Goal: Task Accomplishment & Management: Complete application form

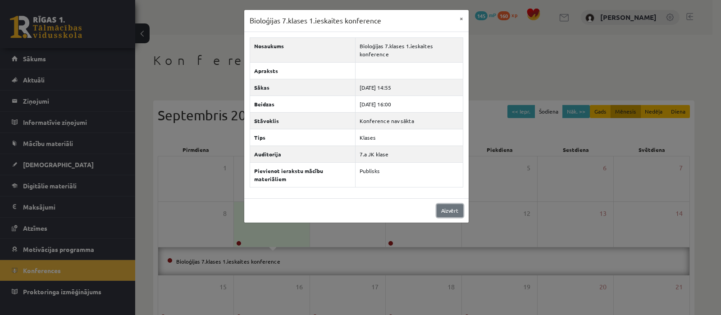
click at [449, 214] on link "Aizvērt" at bounding box center [449, 210] width 27 height 13
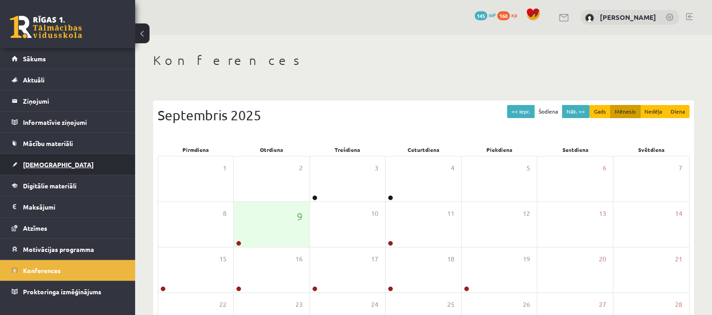
click at [42, 165] on span "[DEMOGRAPHIC_DATA]" at bounding box center [58, 164] width 71 height 8
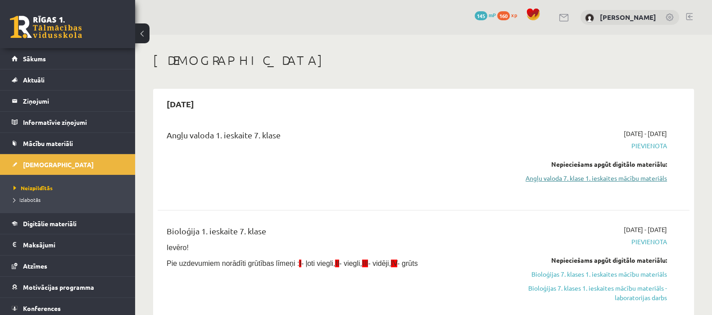
click at [563, 181] on link "Angļu valoda 7. klase 1. ieskaites mācību materiāls" at bounding box center [588, 177] width 158 height 9
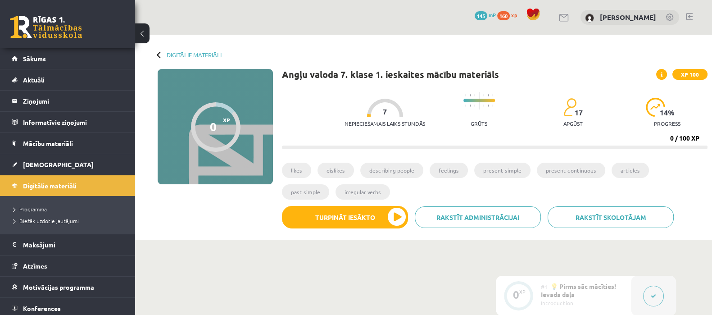
drag, startPoint x: 0, startPoint y: 0, endPoint x: 419, endPoint y: 46, distance: 421.8
click at [419, 46] on div "Digitālie materiāli 0 XP XP 100 0 / 100 XP Angļu valoda 7. klase 1. ieskaites m…" at bounding box center [423, 137] width 577 height 205
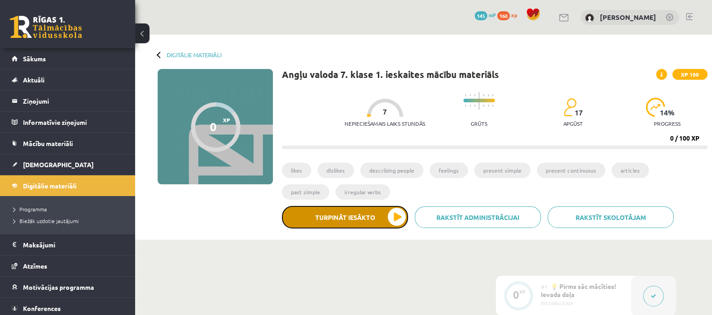
click at [340, 220] on button "Turpināt iesākto" at bounding box center [345, 217] width 126 height 23
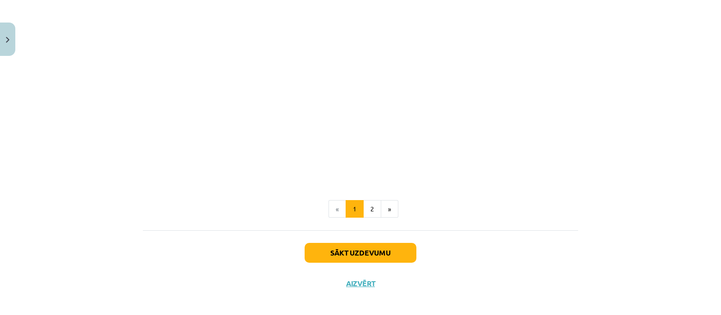
scroll to position [568, 0]
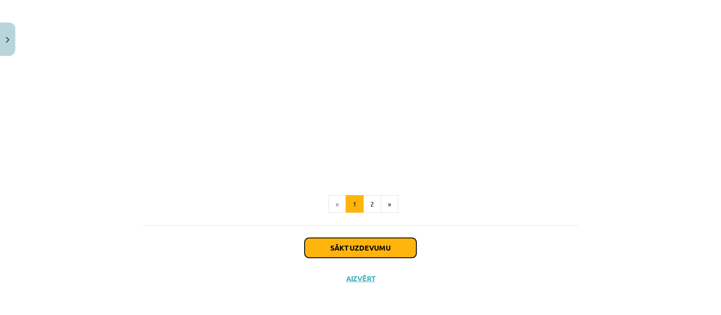
click at [339, 246] on button "Sākt uzdevumu" at bounding box center [360, 248] width 112 height 20
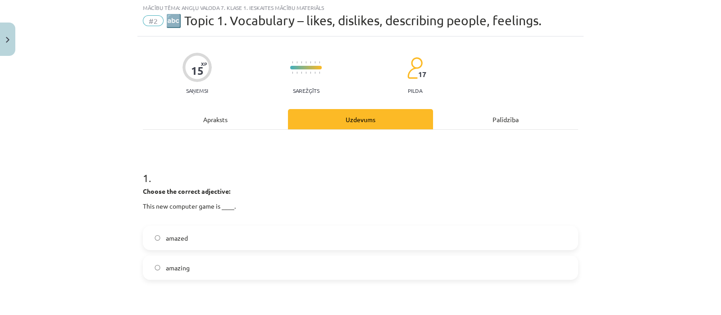
scroll to position [22, 0]
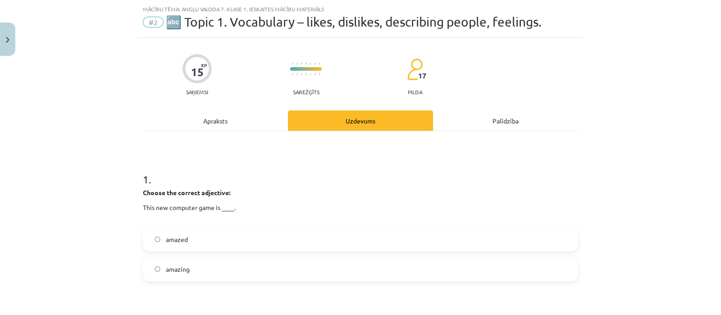
click at [252, 270] on label "amazing" at bounding box center [360, 269] width 433 height 23
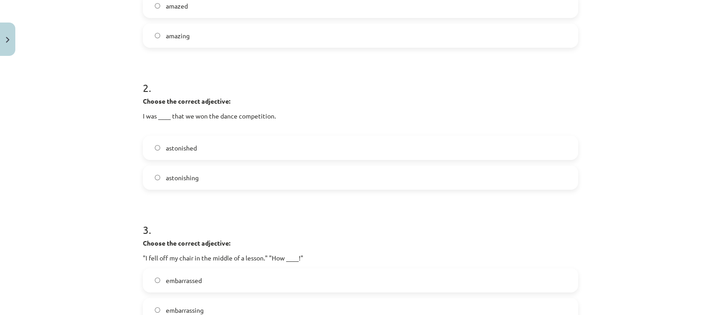
scroll to position [257, 0]
click at [208, 172] on label "astonishing" at bounding box center [360, 176] width 433 height 23
click at [207, 154] on label "astonished" at bounding box center [360, 146] width 433 height 23
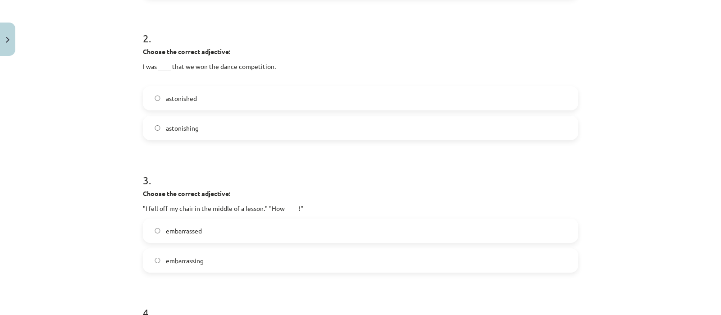
scroll to position [322, 0]
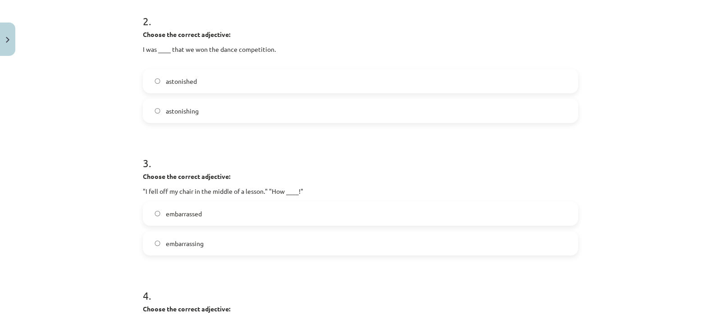
click at [438, 108] on label "astonishing" at bounding box center [360, 111] width 433 height 23
click at [261, 211] on label "embarrassed" at bounding box center [360, 213] width 433 height 23
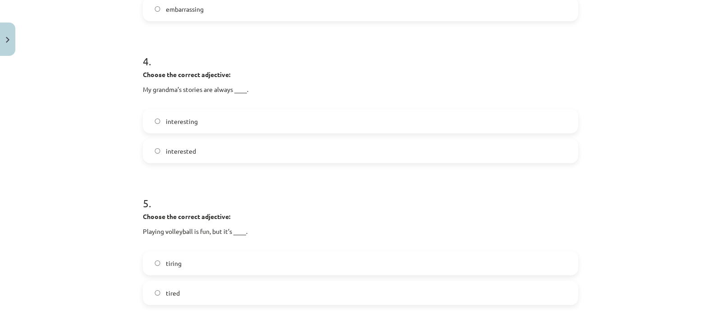
scroll to position [558, 0]
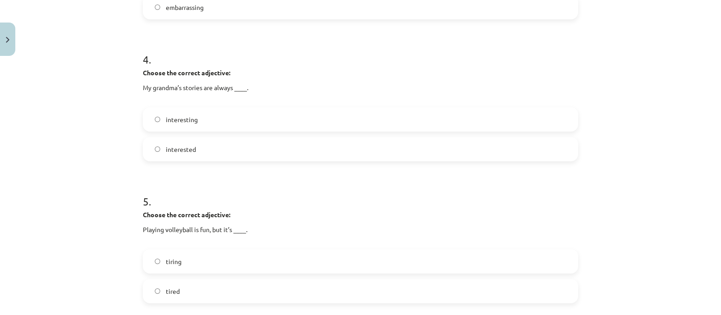
click at [414, 13] on label "embarrassing" at bounding box center [360, 7] width 433 height 23
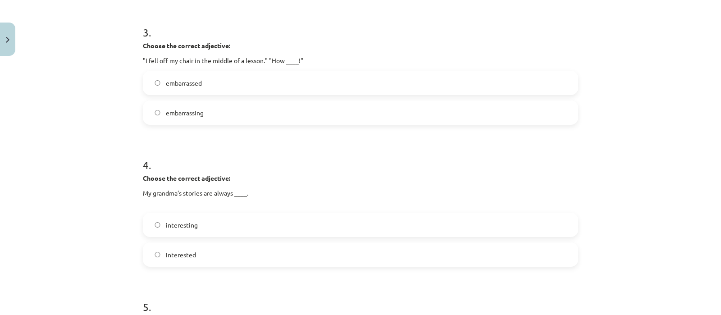
scroll to position [395, 0]
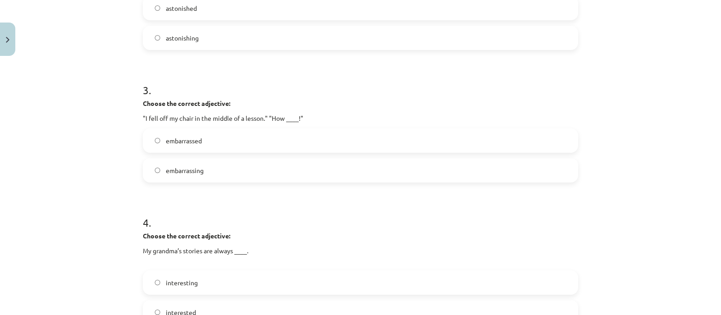
click at [320, 140] on label "embarrassed" at bounding box center [360, 140] width 433 height 23
click at [336, 175] on label "embarrassing" at bounding box center [360, 170] width 433 height 23
click at [334, 145] on label "embarrassed" at bounding box center [360, 140] width 433 height 23
click at [339, 170] on label "embarrassing" at bounding box center [360, 170] width 433 height 23
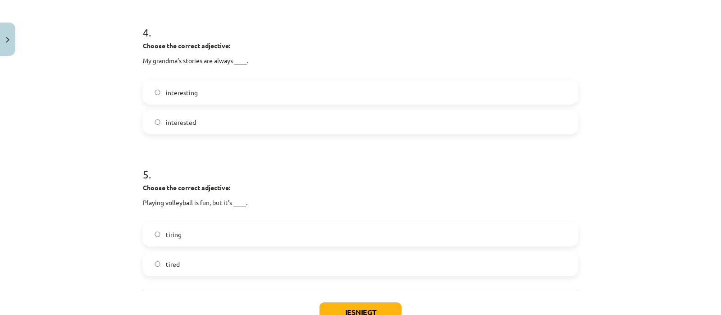
scroll to position [590, 0]
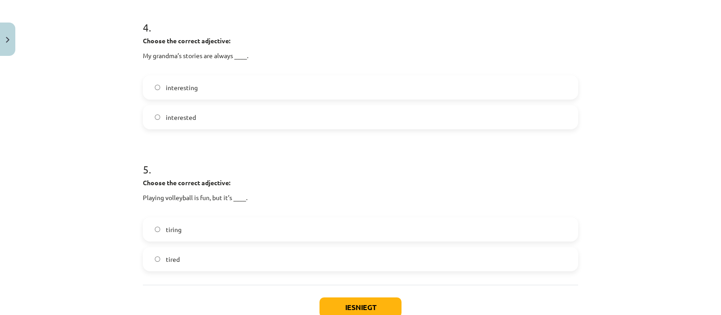
click at [241, 95] on label "interesting" at bounding box center [360, 87] width 433 height 23
click at [255, 249] on label "tired" at bounding box center [360, 259] width 433 height 23
click at [354, 297] on button "Iesniegt" at bounding box center [360, 307] width 82 height 20
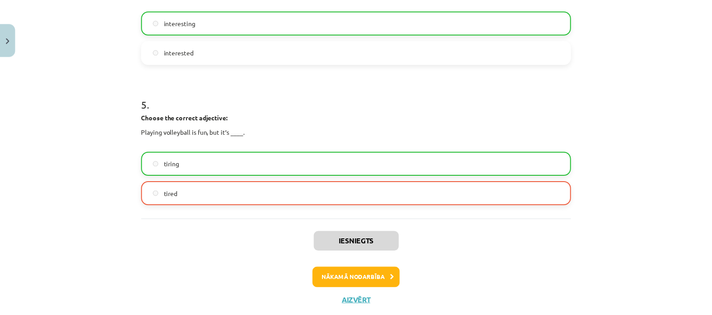
scroll to position [661, 0]
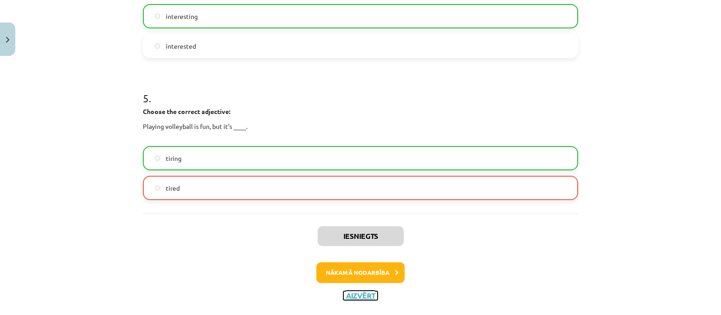
click at [349, 294] on button "Aizvērt" at bounding box center [360, 295] width 34 height 9
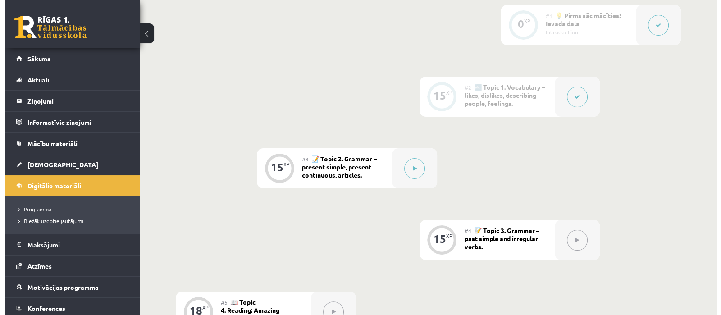
scroll to position [277, 0]
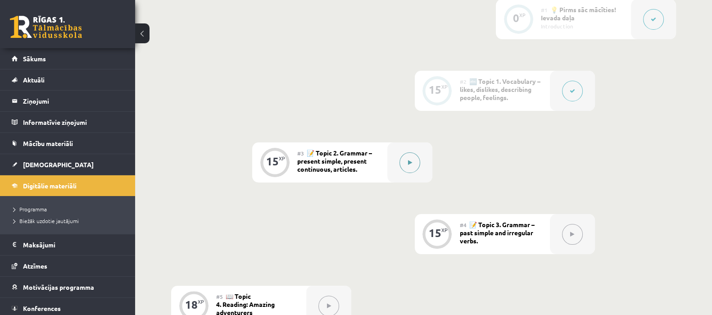
click at [420, 170] on div at bounding box center [409, 162] width 45 height 40
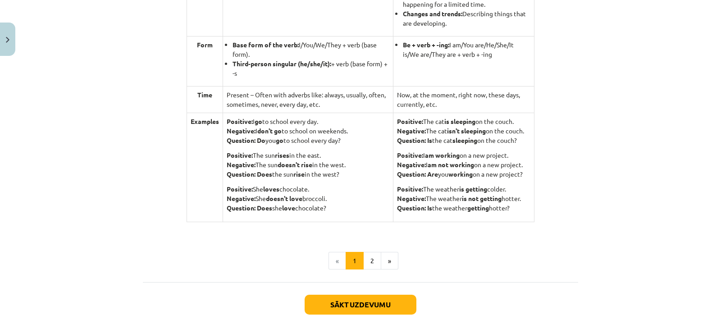
scroll to position [921, 0]
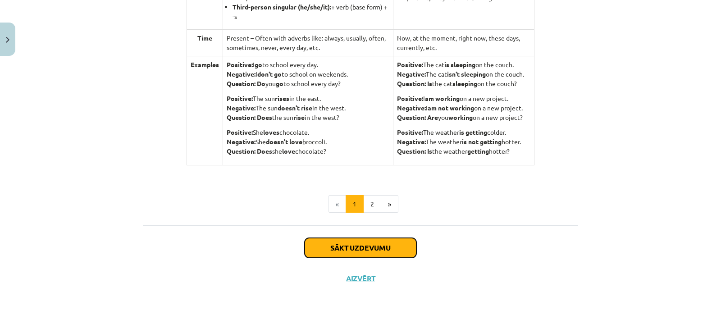
click at [362, 249] on button "Sākt uzdevumu" at bounding box center [360, 248] width 112 height 20
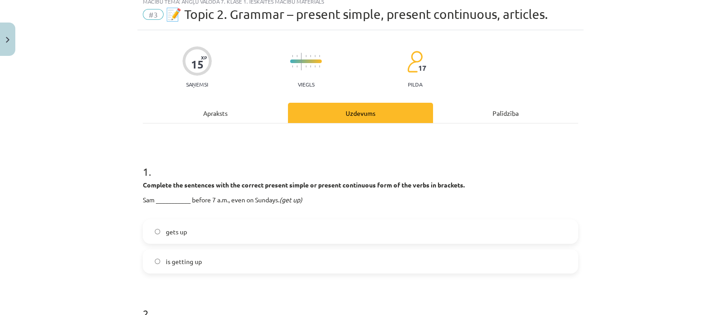
scroll to position [22, 0]
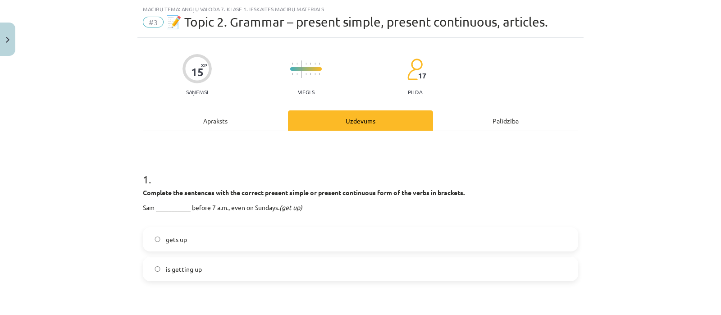
click at [236, 241] on label "gets up" at bounding box center [360, 239] width 433 height 23
click at [255, 269] on label "is getting up" at bounding box center [360, 269] width 433 height 23
drag, startPoint x: 256, startPoint y: 240, endPoint x: 397, endPoint y: 240, distance: 140.5
click at [397, 240] on label "gets up" at bounding box center [360, 239] width 433 height 23
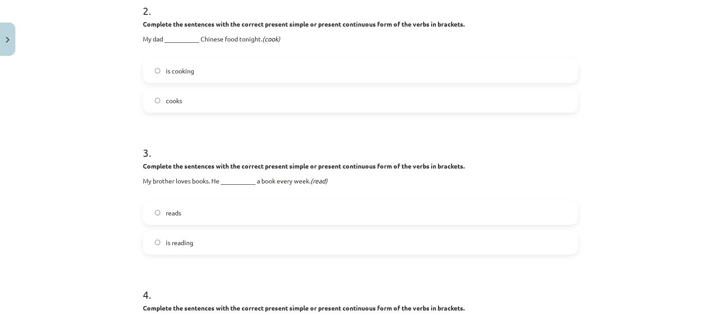
scroll to position [333, 0]
click at [376, 77] on label "is cooking" at bounding box center [360, 70] width 433 height 23
click at [308, 207] on label "reads" at bounding box center [360, 211] width 433 height 23
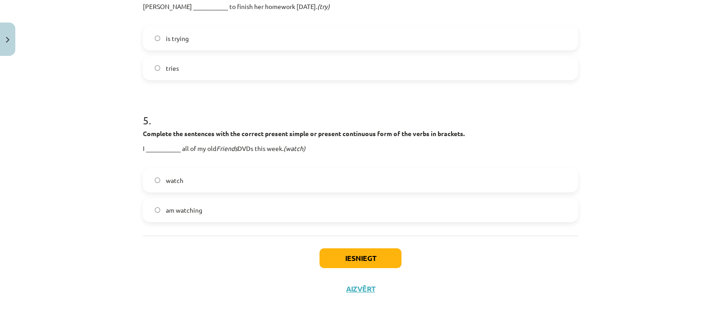
scroll to position [647, 0]
click at [271, 186] on label "watch" at bounding box center [360, 181] width 433 height 23
click at [238, 76] on label "tries" at bounding box center [360, 69] width 433 height 23
click at [360, 263] on button "Iesniegt" at bounding box center [360, 260] width 82 height 20
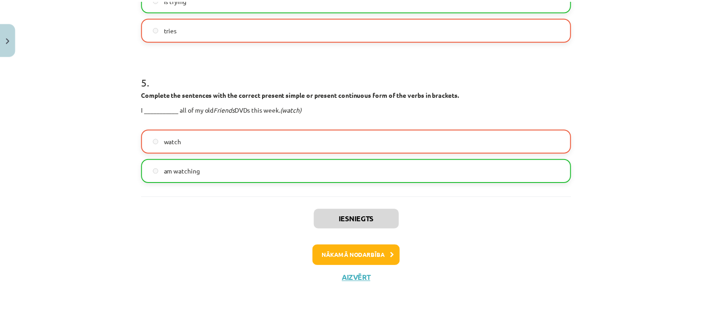
scroll to position [688, 0]
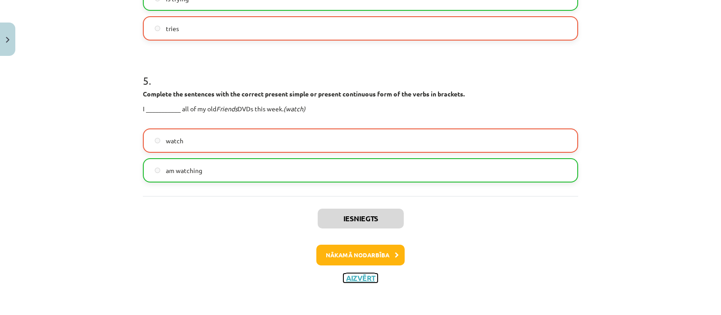
click at [362, 278] on button "Aizvērt" at bounding box center [360, 277] width 34 height 9
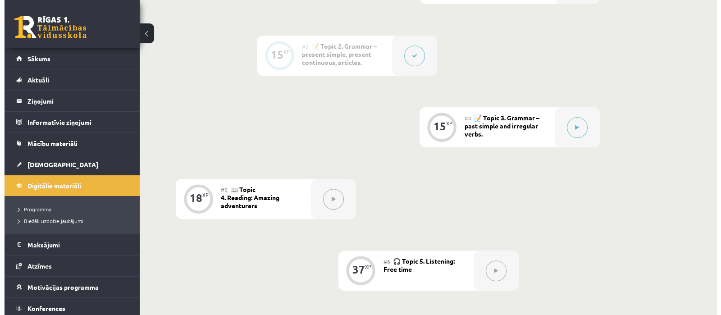
scroll to position [385, 0]
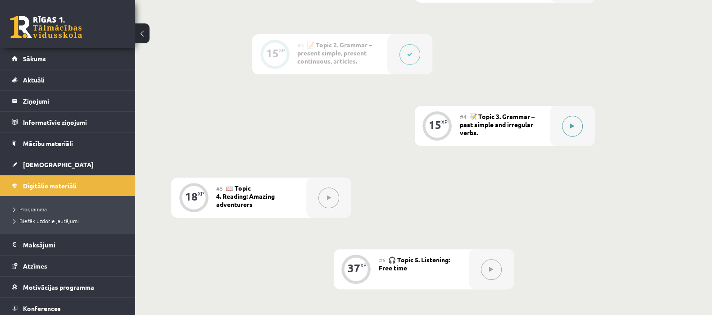
click at [568, 125] on button at bounding box center [572, 126] width 21 height 21
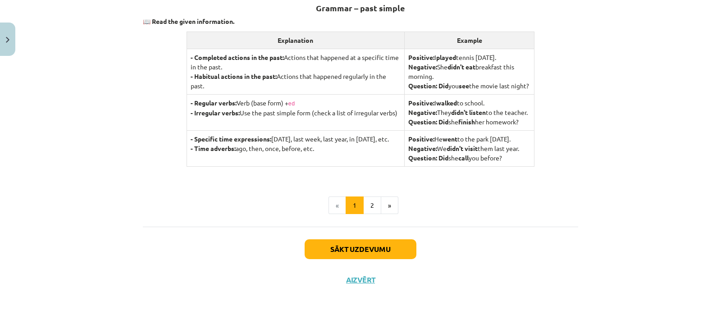
scroll to position [190, 0]
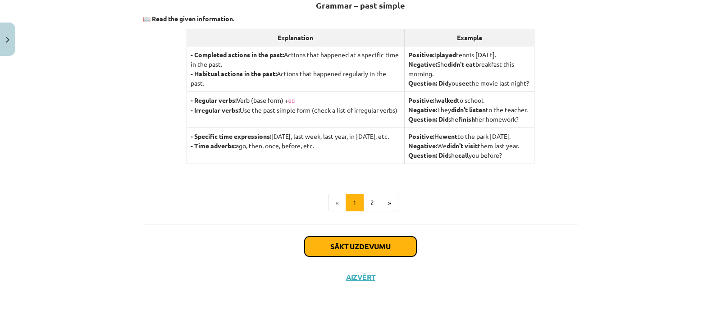
click at [393, 247] on button "Sākt uzdevumu" at bounding box center [360, 246] width 112 height 20
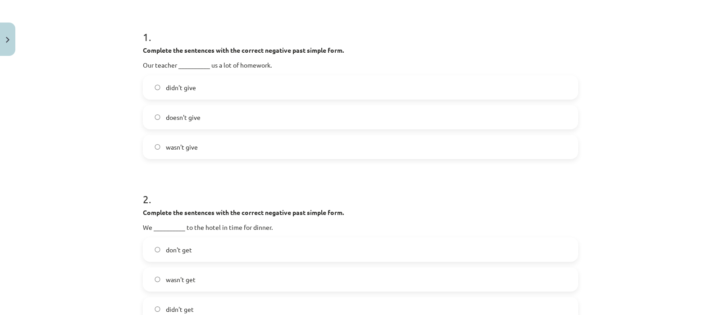
scroll to position [166, 0]
click at [200, 116] on label "doesn't give" at bounding box center [360, 115] width 433 height 23
click at [197, 150] on label "wasn't give" at bounding box center [360, 145] width 433 height 23
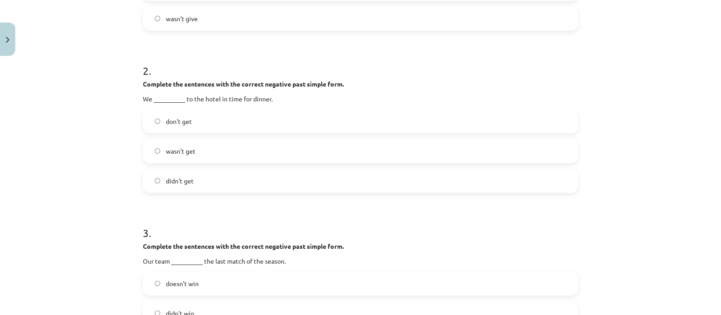
scroll to position [245, 0]
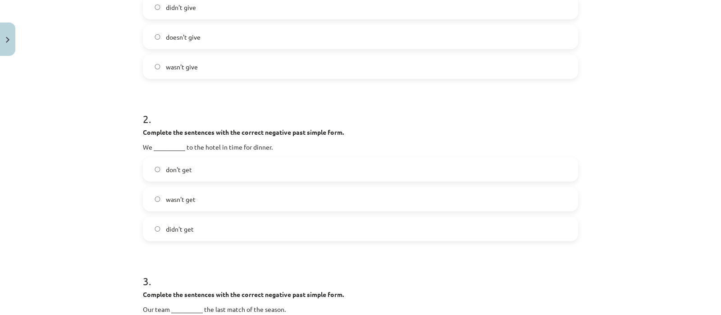
click at [225, 8] on label "didn't give" at bounding box center [360, 7] width 433 height 23
click at [708, 118] on div "Mācību tēma: Angļu valoda 7. klase 1. ieskaites mācību materiāls #4 📝 Topic 3. …" at bounding box center [360, 157] width 721 height 315
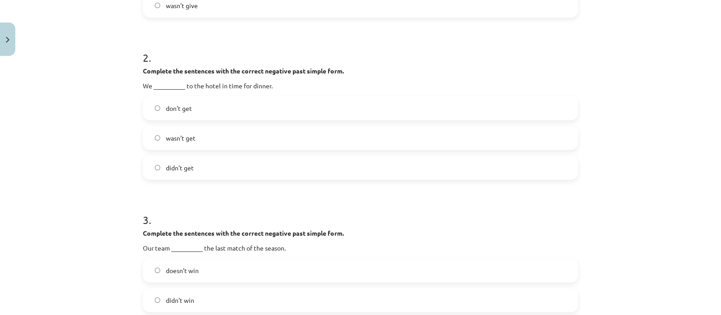
scroll to position [322, 0]
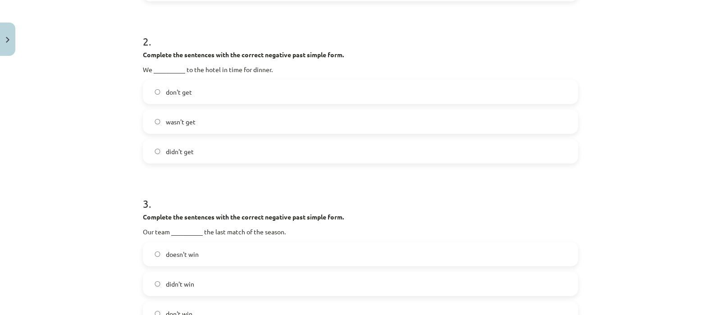
click at [201, 120] on label "wasn't get" at bounding box center [360, 121] width 433 height 23
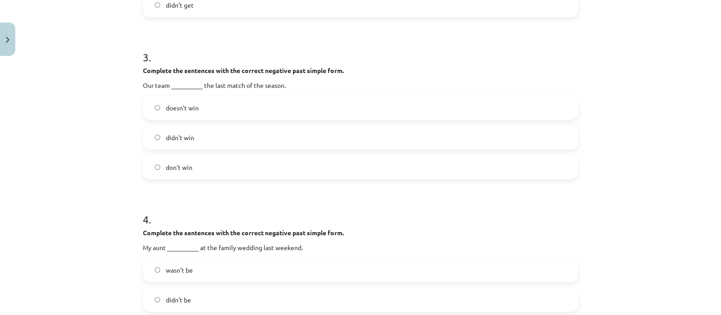
scroll to position [489, 0]
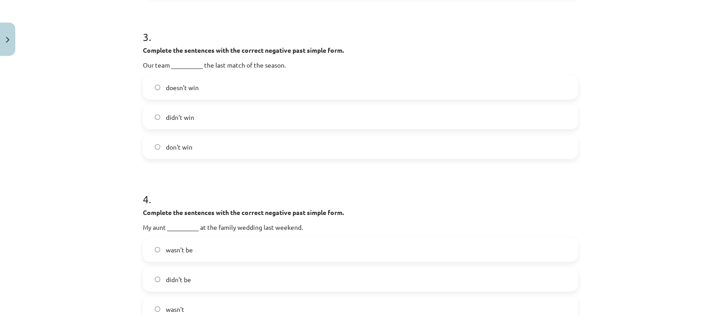
click at [183, 93] on label "doesn't win" at bounding box center [360, 87] width 433 height 23
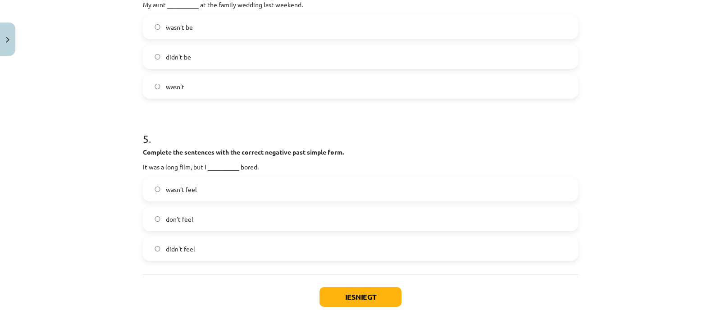
scroll to position [707, 0]
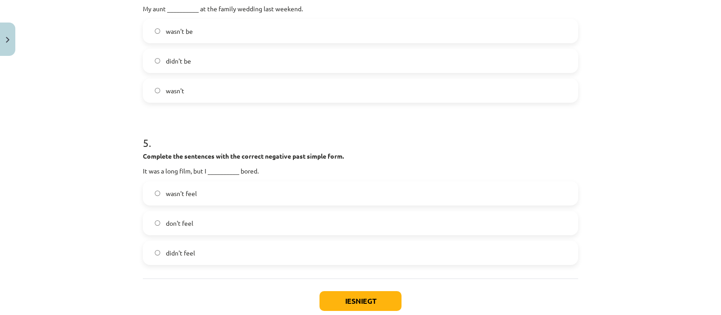
click at [274, 102] on div "wasn't" at bounding box center [360, 90] width 435 height 24
click at [252, 96] on label "wasn't" at bounding box center [360, 90] width 433 height 23
click at [203, 183] on label "wasn't feel" at bounding box center [360, 193] width 433 height 23
click at [198, 218] on label "don't feel" at bounding box center [360, 223] width 433 height 23
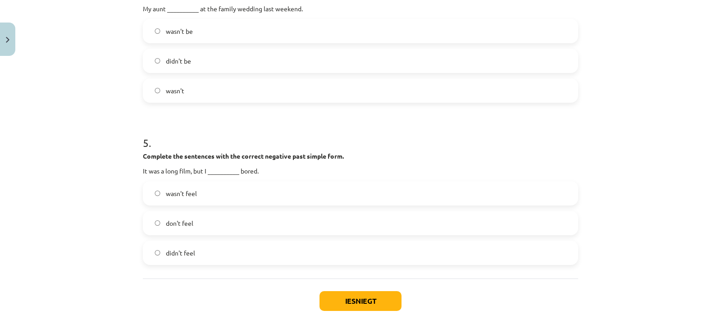
click at [205, 246] on label "didn't feel" at bounding box center [360, 252] width 433 height 23
click at [346, 295] on button "Iesniegt" at bounding box center [360, 301] width 82 height 20
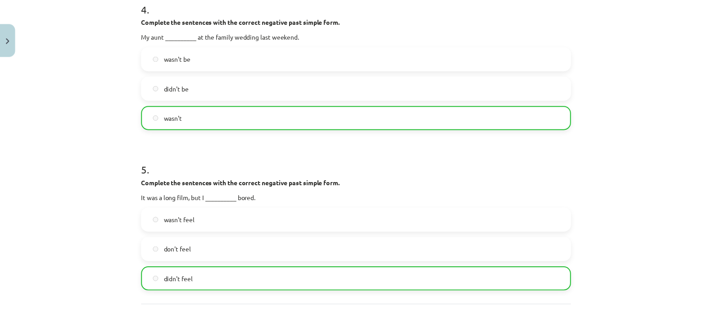
scroll to position [790, 0]
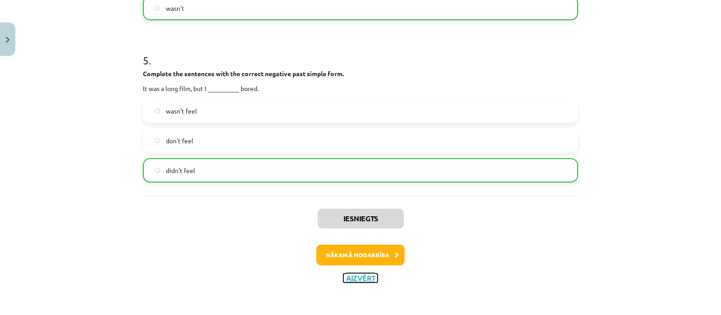
click at [358, 281] on button "Aizvērt" at bounding box center [360, 277] width 34 height 9
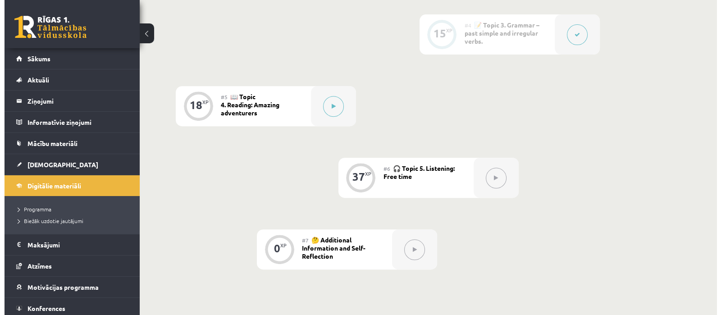
scroll to position [484, 0]
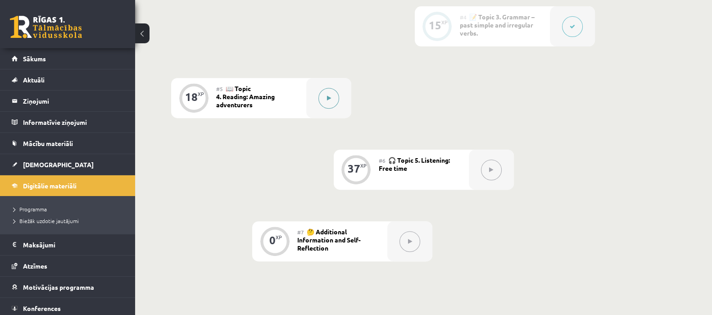
click at [321, 95] on button at bounding box center [328, 98] width 21 height 21
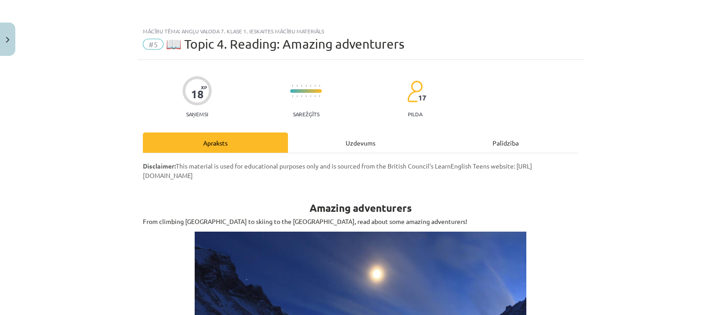
click at [321, 95] on div "Mācību tēma: Angļu valoda 7. klase 1. ieskaites mācību materiāls #5 📖 Topic 4. …" at bounding box center [360, 157] width 721 height 315
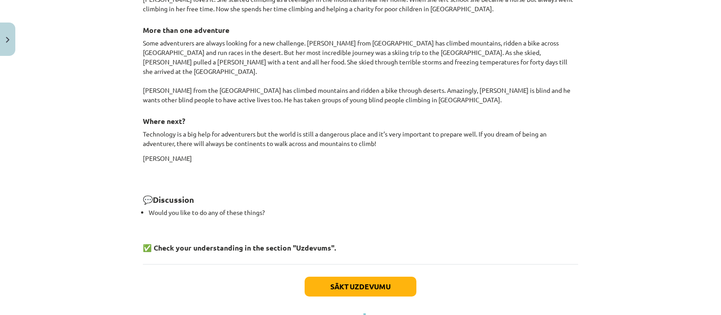
scroll to position [914, 0]
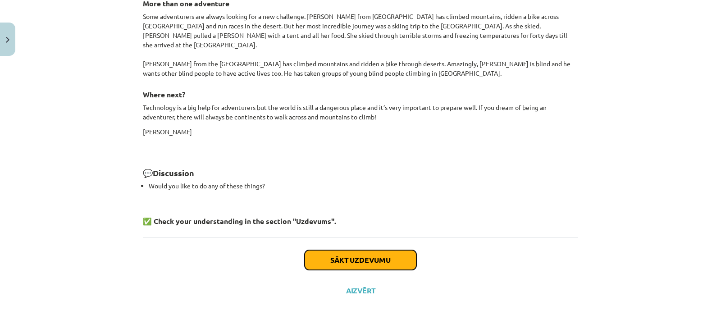
click at [342, 250] on button "Sākt uzdevumu" at bounding box center [360, 260] width 112 height 20
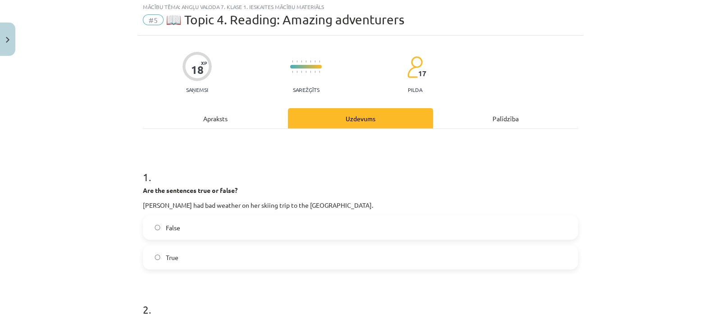
scroll to position [22, 0]
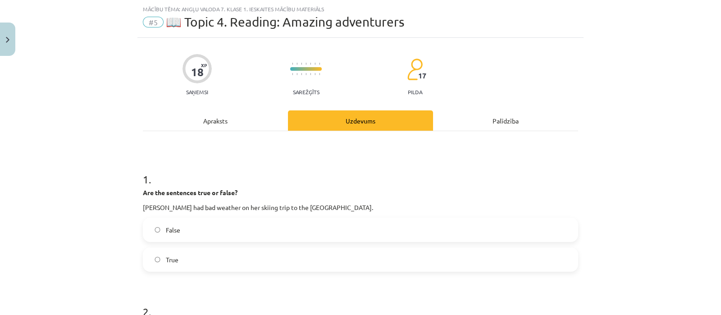
click at [248, 228] on label "False" at bounding box center [360, 229] width 433 height 23
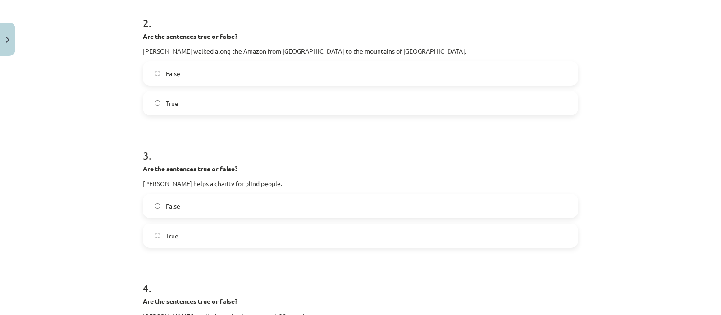
scroll to position [324, 0]
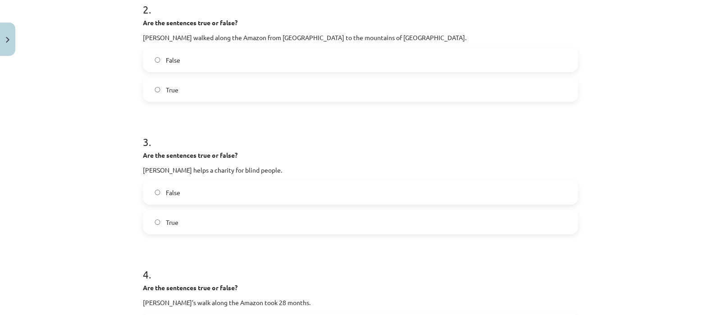
drag, startPoint x: 275, startPoint y: 76, endPoint x: 276, endPoint y: 82, distance: 5.9
click at [276, 82] on div "False True" at bounding box center [360, 75] width 435 height 54
click at [276, 82] on label "True" at bounding box center [360, 89] width 433 height 23
drag, startPoint x: 256, startPoint y: 190, endPoint x: 259, endPoint y: 216, distance: 26.7
click at [259, 216] on div "False True" at bounding box center [360, 207] width 435 height 54
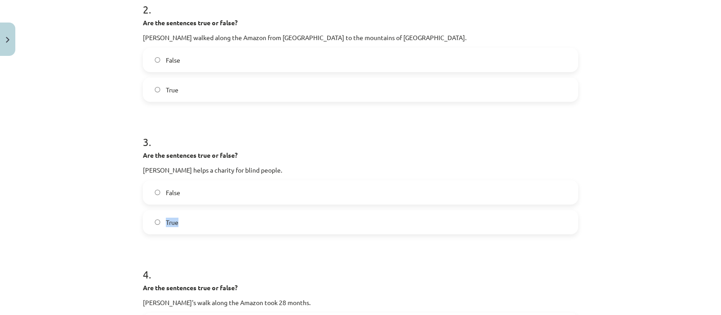
click at [259, 216] on label "True" at bounding box center [360, 222] width 433 height 23
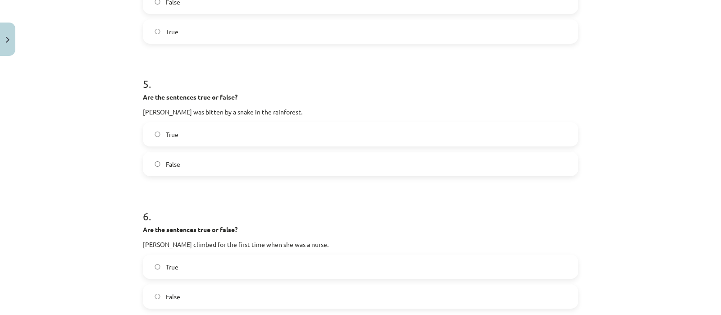
scroll to position [622, 0]
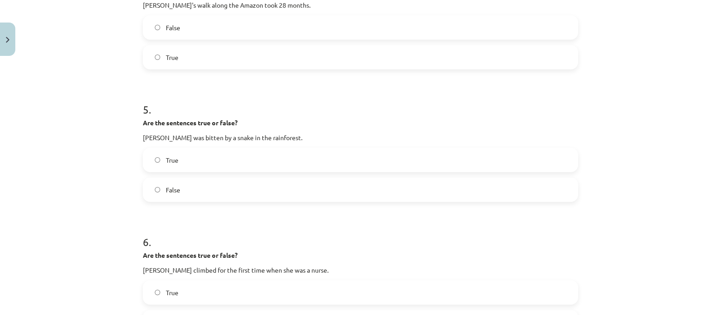
click at [247, 188] on label "False" at bounding box center [360, 189] width 433 height 23
click at [249, 59] on label "True" at bounding box center [360, 57] width 433 height 23
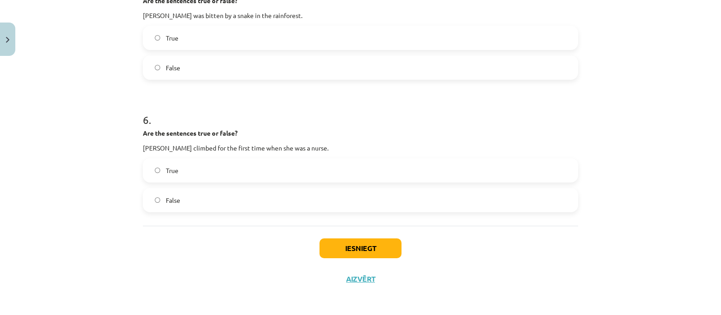
scroll to position [745, 0]
click at [386, 163] on label "True" at bounding box center [360, 169] width 433 height 23
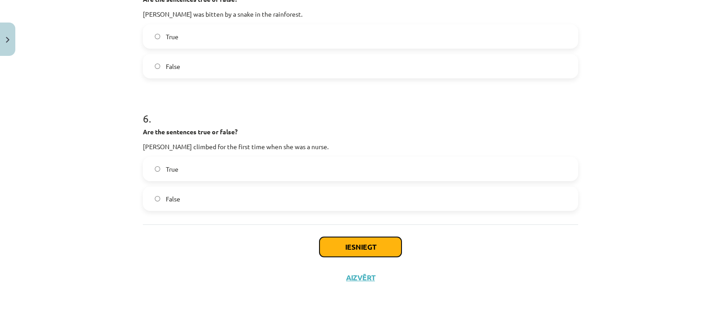
click at [374, 243] on button "Iesniegt" at bounding box center [360, 247] width 82 height 20
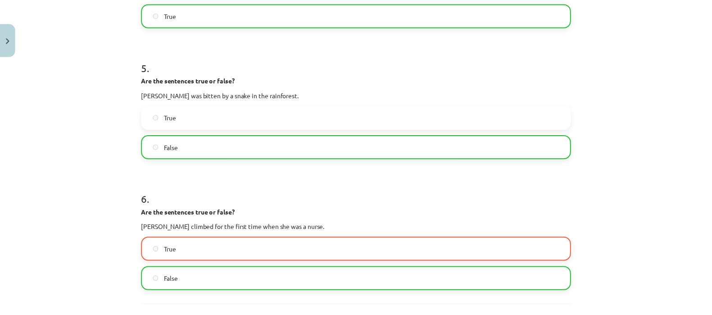
scroll to position [773, 0]
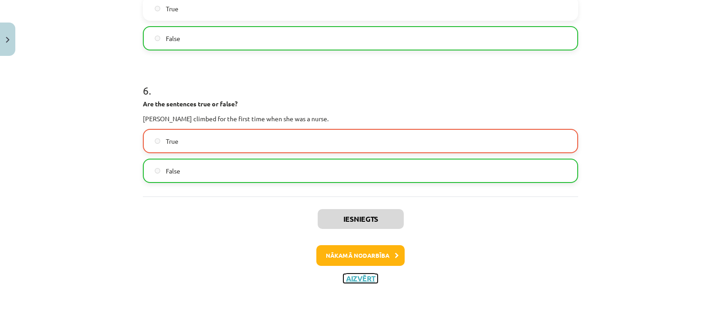
click at [362, 279] on button "Aizvērt" at bounding box center [360, 278] width 34 height 9
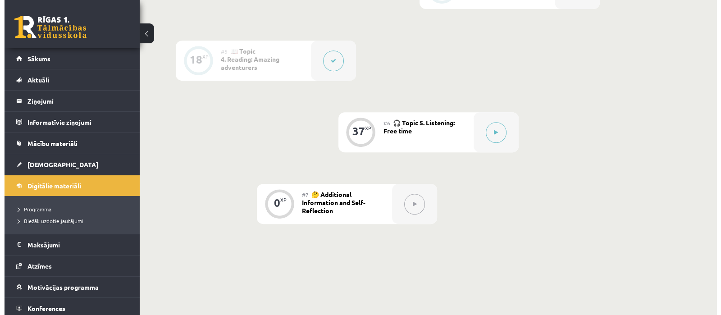
scroll to position [525, 0]
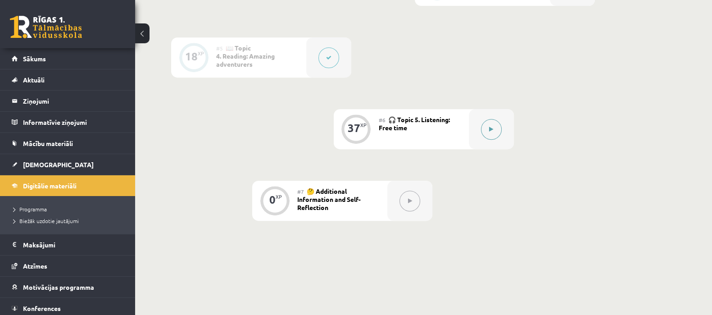
click at [486, 131] on button at bounding box center [491, 129] width 21 height 21
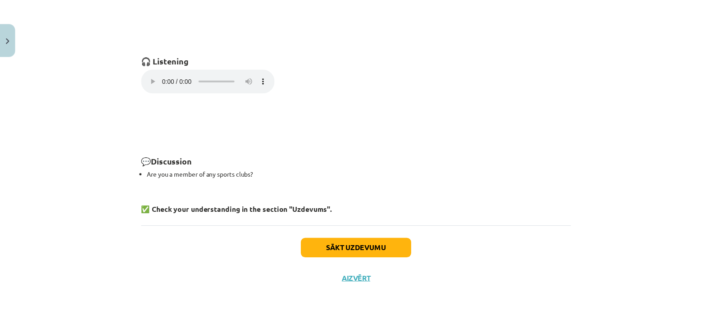
scroll to position [648, 0]
click at [360, 276] on button "Aizvērt" at bounding box center [360, 278] width 34 height 9
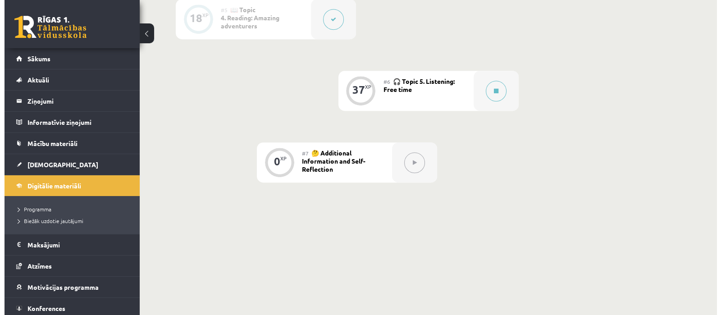
scroll to position [542, 0]
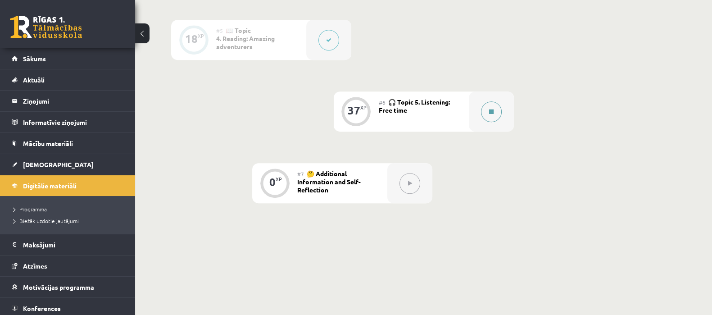
click at [502, 116] on div at bounding box center [491, 111] width 45 height 40
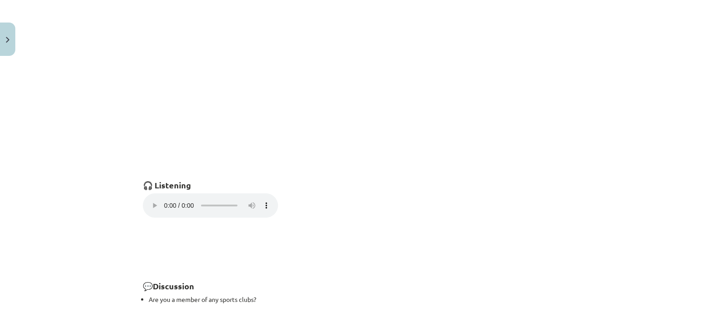
scroll to position [648, 0]
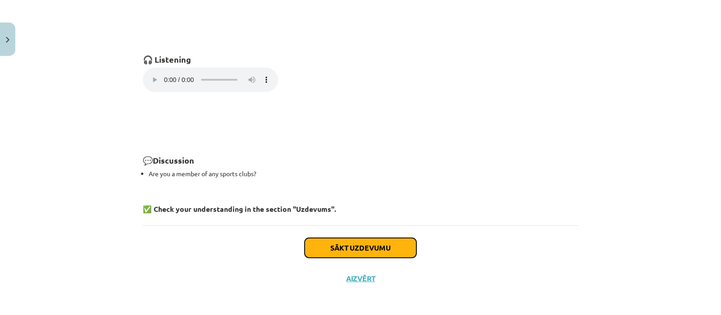
click at [374, 245] on button "Sākt uzdevumu" at bounding box center [360, 248] width 112 height 20
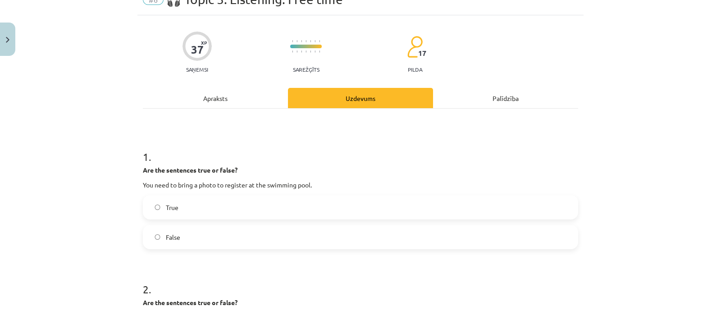
scroll to position [22, 0]
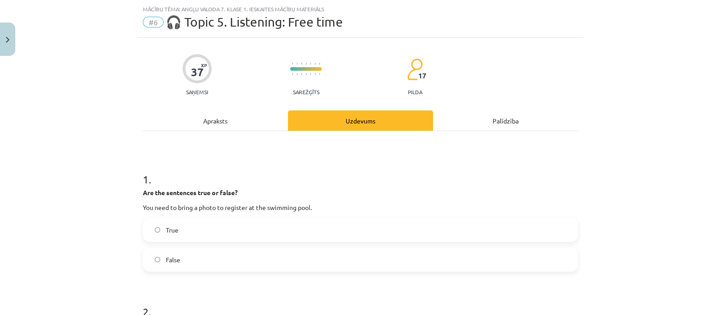
click at [254, 270] on div "False" at bounding box center [360, 259] width 435 height 24
click at [240, 261] on label "False" at bounding box center [360, 259] width 433 height 23
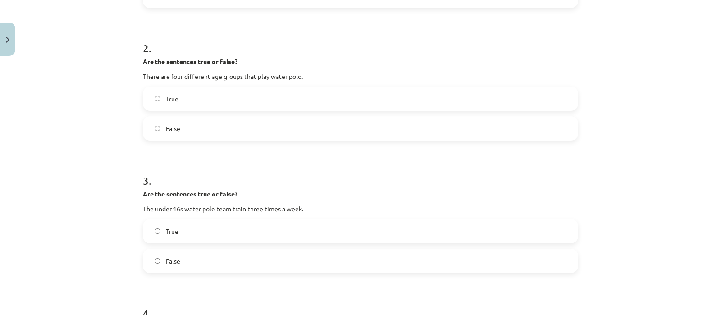
scroll to position [287, 0]
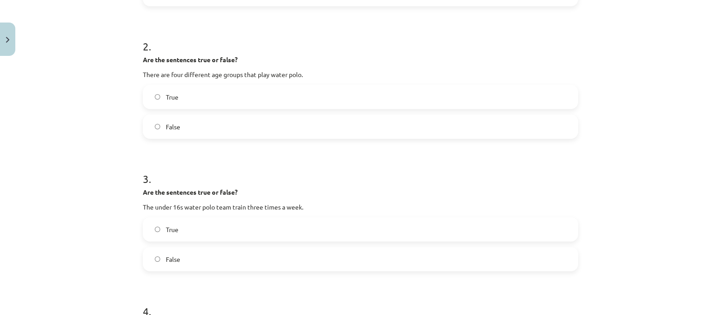
click at [291, 131] on label "False" at bounding box center [360, 126] width 433 height 23
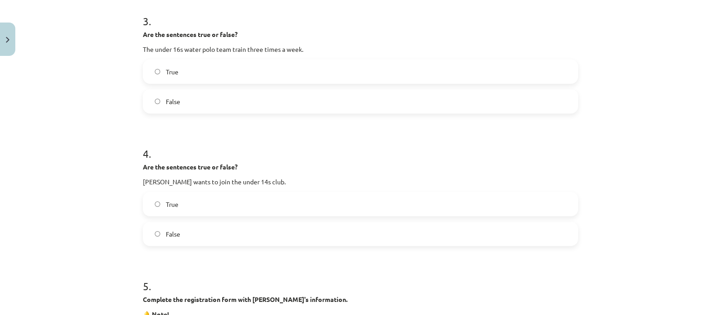
scroll to position [460, 0]
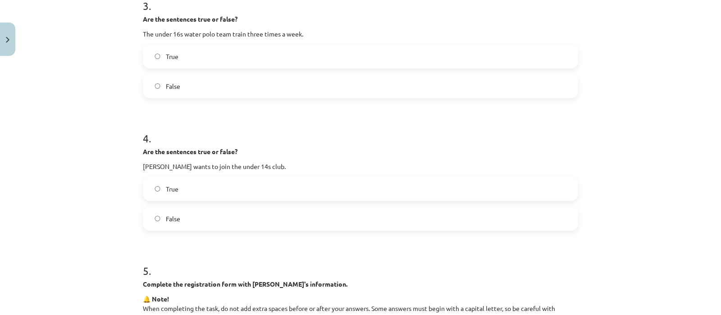
click at [224, 91] on label "False" at bounding box center [360, 86] width 433 height 23
click at [219, 185] on label "True" at bounding box center [360, 188] width 433 height 23
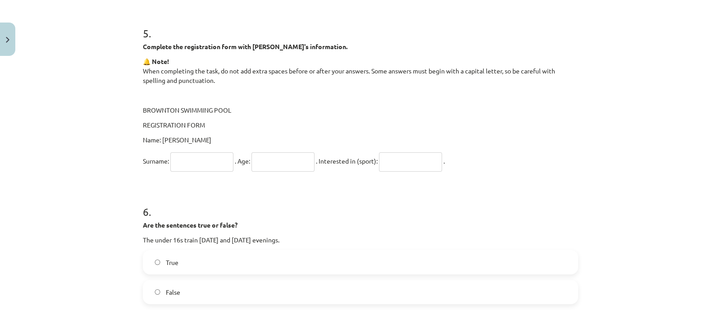
scroll to position [701, 0]
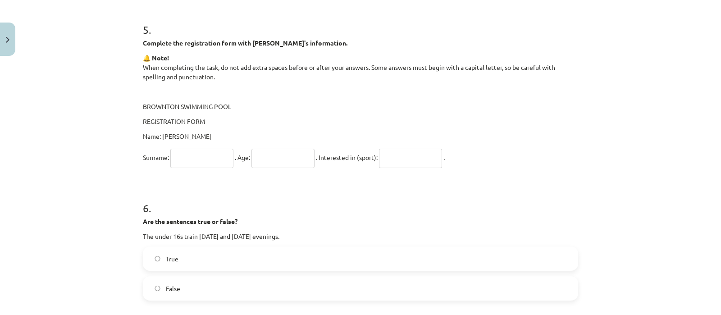
click at [235, 158] on span ". Age:" at bounding box center [242, 157] width 15 height 8
click at [223, 158] on input "text" at bounding box center [201, 158] width 63 height 19
type input "******"
click at [282, 153] on input "text" at bounding box center [282, 158] width 63 height 19
click at [406, 158] on input "text" at bounding box center [410, 158] width 63 height 19
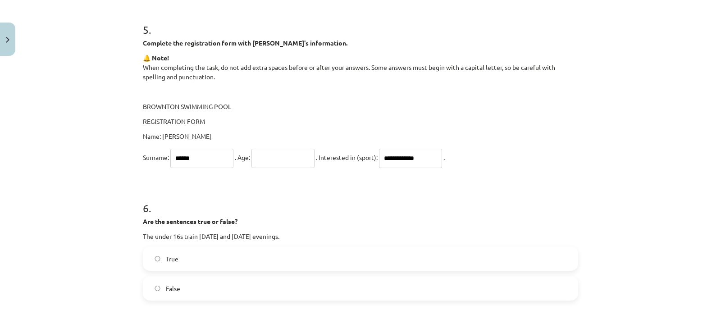
type input "**********"
click at [267, 157] on input "text" at bounding box center [282, 158] width 63 height 19
type input "**"
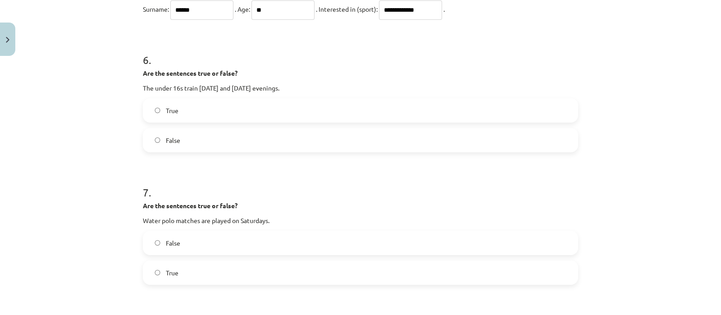
scroll to position [858, 0]
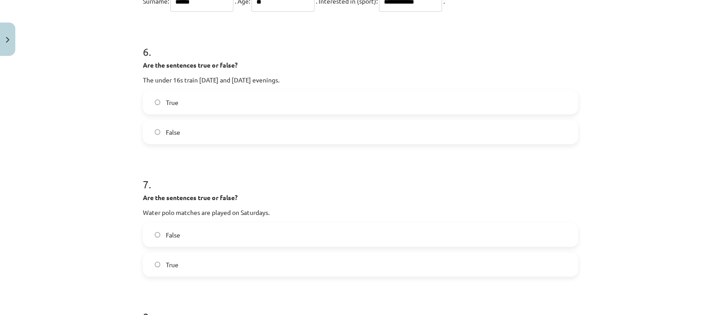
click at [254, 130] on label "False" at bounding box center [360, 132] width 433 height 23
click at [229, 255] on label "True" at bounding box center [360, 264] width 433 height 23
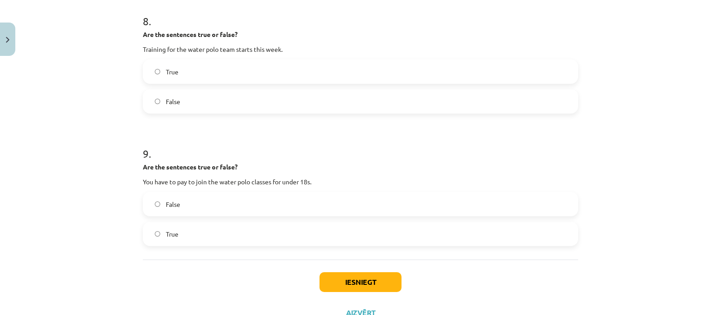
scroll to position [1160, 0]
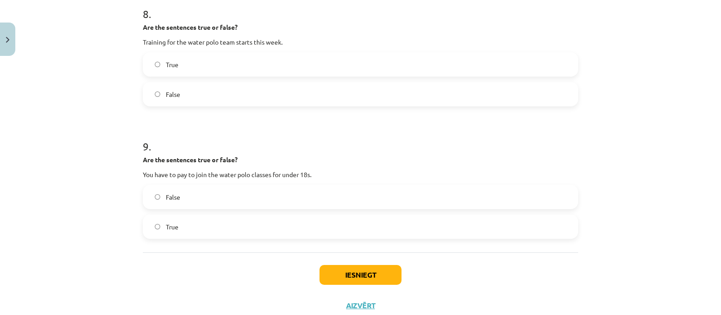
click at [192, 196] on label "False" at bounding box center [360, 197] width 433 height 23
click at [195, 97] on label "False" at bounding box center [360, 94] width 433 height 23
click at [195, 59] on label "True" at bounding box center [360, 64] width 433 height 23
click at [354, 268] on button "Iesniegt" at bounding box center [360, 275] width 82 height 20
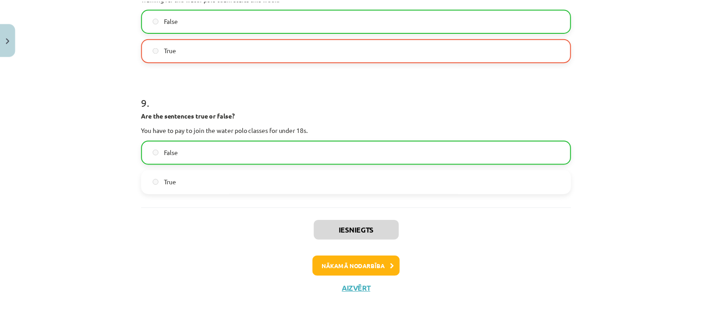
scroll to position [1347, 0]
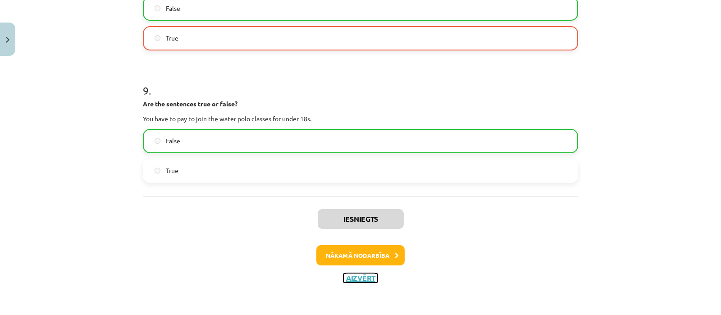
click at [362, 278] on button "Aizvērt" at bounding box center [360, 277] width 34 height 9
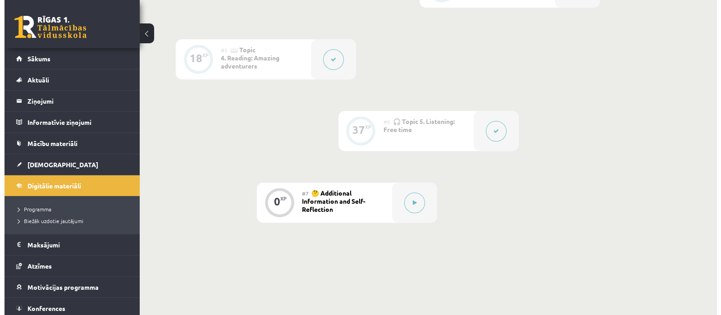
scroll to position [528, 0]
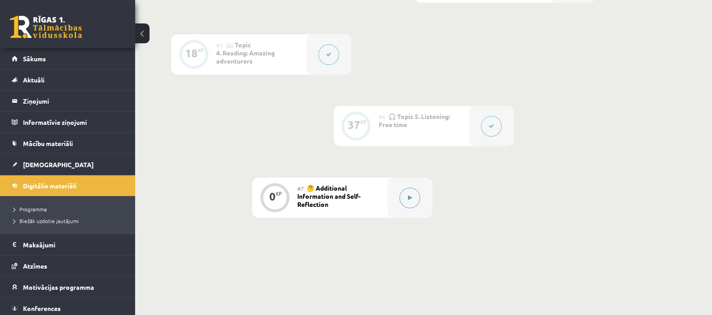
click at [406, 197] on button at bounding box center [410, 197] width 21 height 21
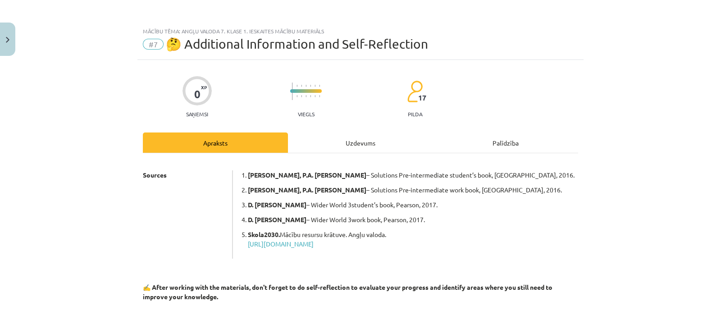
scroll to position [90, 0]
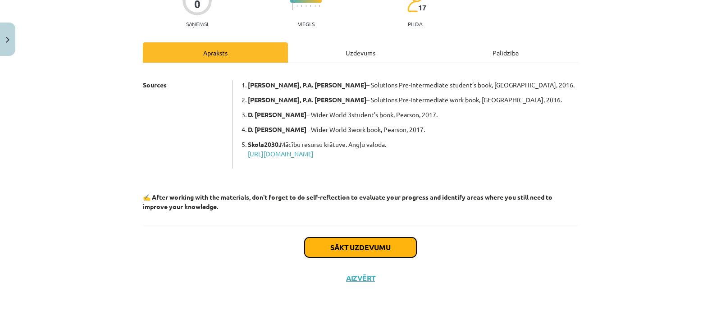
click at [380, 241] on button "Sākt uzdevumu" at bounding box center [360, 247] width 112 height 20
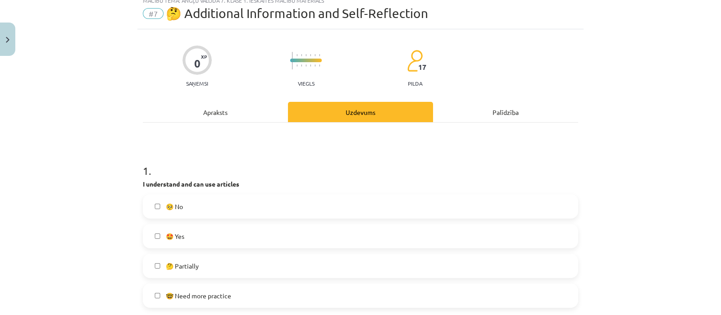
scroll to position [22, 0]
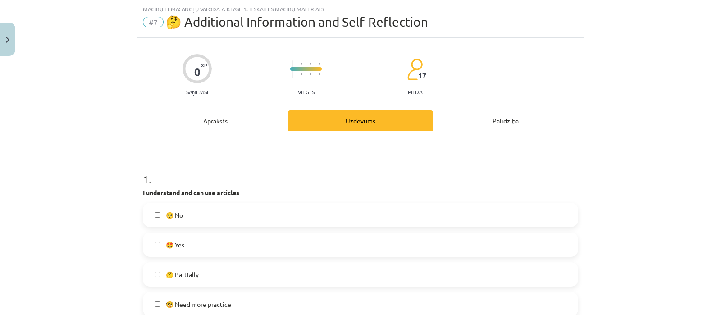
click at [305, 245] on label "🤩 Yes" at bounding box center [360, 244] width 433 height 23
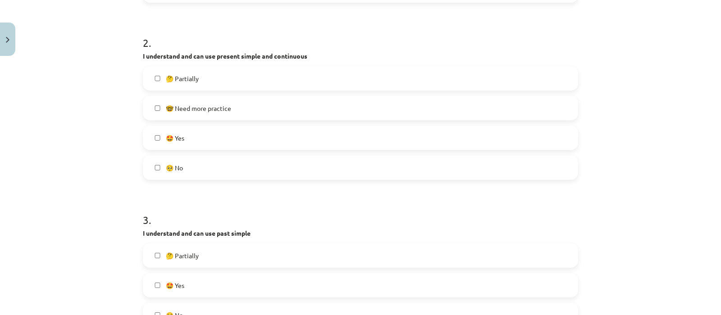
scroll to position [358, 0]
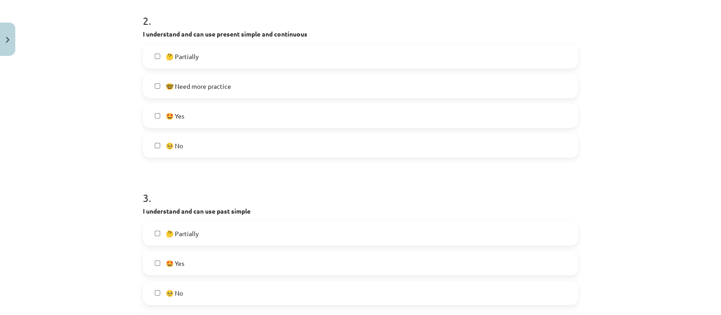
click at [295, 84] on label "🤓 Need more practice" at bounding box center [360, 86] width 433 height 23
drag, startPoint x: 271, startPoint y: 246, endPoint x: 273, endPoint y: 251, distance: 5.3
click at [272, 250] on div "🤔 Partially 🤩 Yes 🥺 No 🤓 Need more practice" at bounding box center [360, 278] width 435 height 114
drag, startPoint x: 251, startPoint y: 300, endPoint x: 257, endPoint y: 294, distance: 8.7
click at [257, 294] on label "🥺 No" at bounding box center [360, 293] width 433 height 23
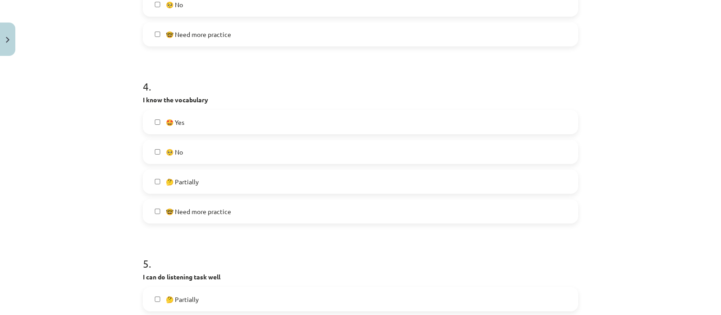
scroll to position [698, 0]
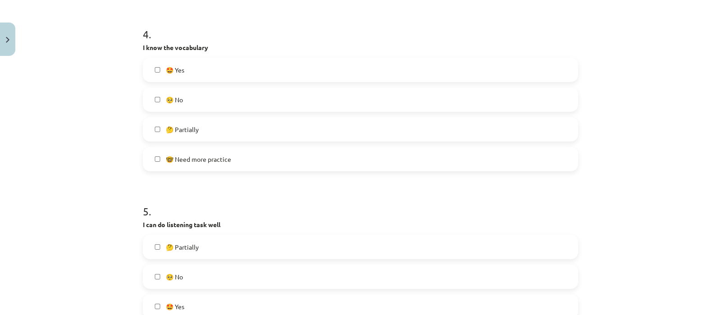
click at [175, 279] on span "🥺 No" at bounding box center [174, 276] width 17 height 9
click at [196, 120] on label "🤔 Partially" at bounding box center [360, 129] width 433 height 23
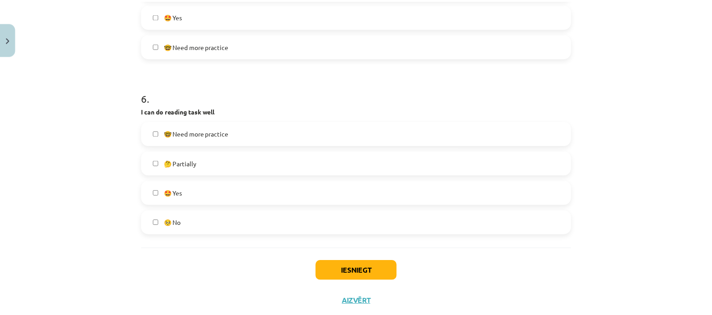
scroll to position [1012, 0]
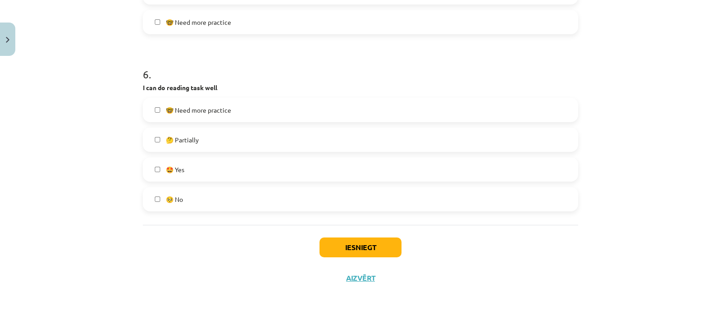
click at [236, 137] on label "🤔 Partially" at bounding box center [360, 139] width 433 height 23
click at [374, 242] on button "Iesniegt" at bounding box center [360, 247] width 82 height 20
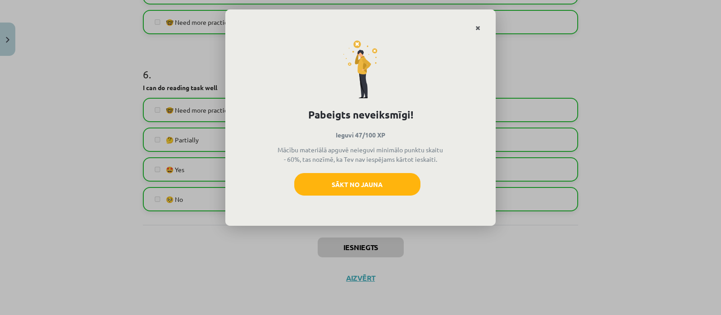
click at [471, 23] on link "Close" at bounding box center [478, 28] width 16 height 18
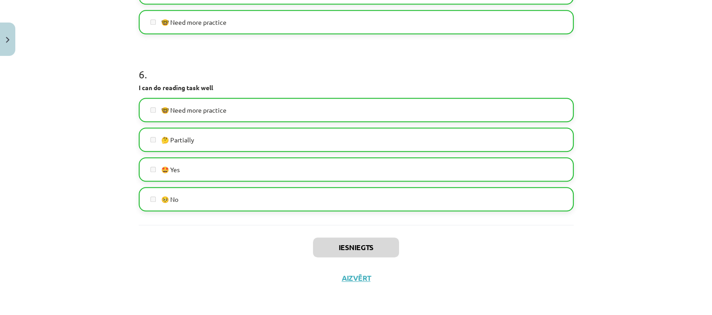
drag, startPoint x: 354, startPoint y: 270, endPoint x: 355, endPoint y: 277, distance: 6.4
click at [355, 277] on div "Iesniegts Aizvērt" at bounding box center [356, 256] width 435 height 63
click at [355, 277] on button "Aizvērt" at bounding box center [356, 277] width 34 height 9
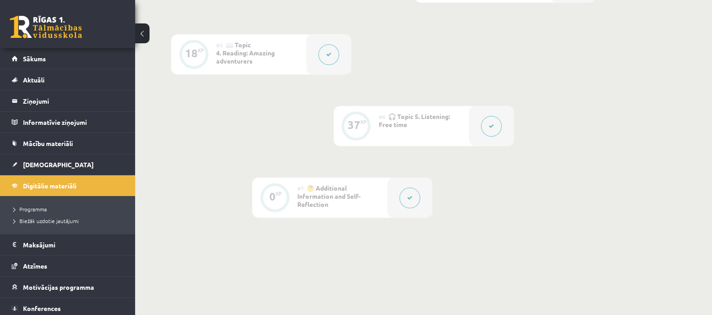
scroll to position [0, 0]
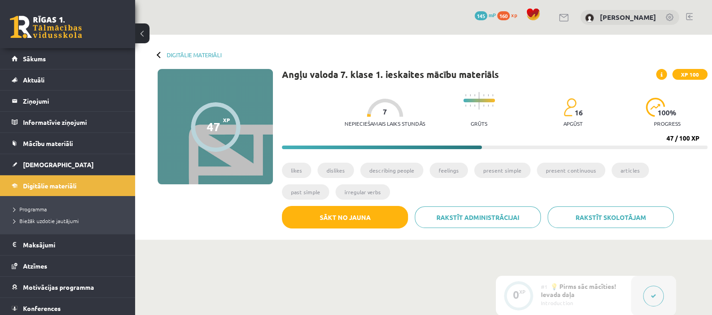
click at [165, 56] on div "Digitālie materiāli" at bounding box center [190, 54] width 64 height 7
click at [177, 54] on link "Digitālie materiāli" at bounding box center [194, 54] width 55 height 7
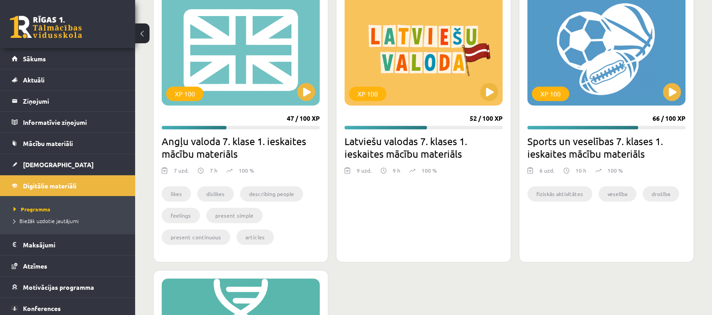
scroll to position [543, 0]
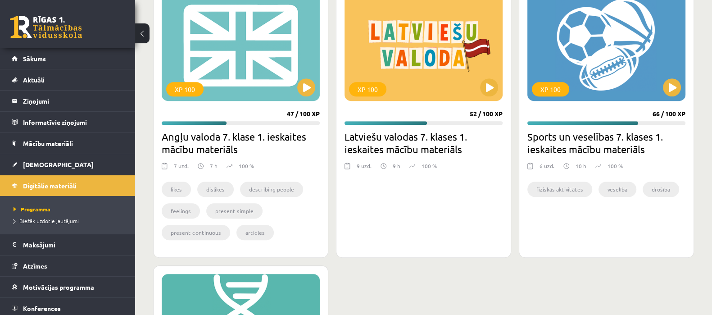
click at [653, 130] on h2 "Sports un veselības 7. klases 1. ieskaites mācību materiāls" at bounding box center [606, 142] width 158 height 25
click at [672, 78] on button at bounding box center [672, 87] width 18 height 18
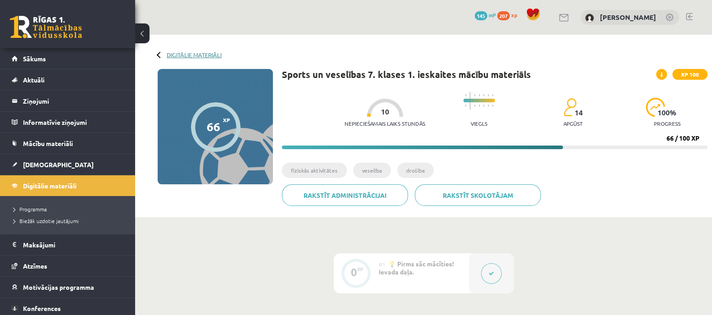
click at [180, 55] on link "Digitālie materiāli" at bounding box center [194, 54] width 55 height 7
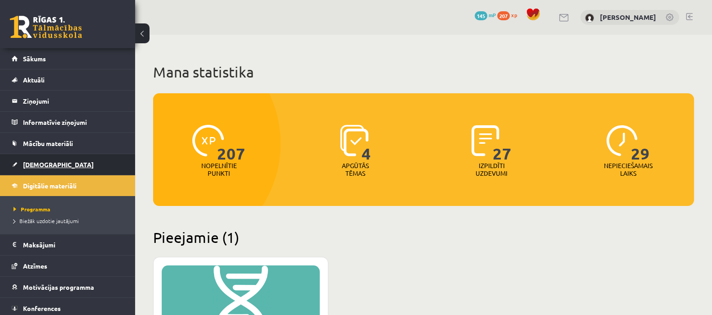
click at [59, 158] on link "[DEMOGRAPHIC_DATA]" at bounding box center [68, 164] width 112 height 21
